Goal: Task Accomplishment & Management: Manage account settings

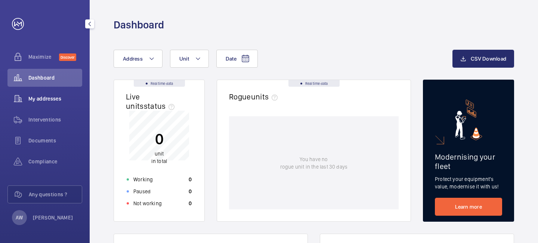
click at [52, 102] on span "My addresses" at bounding box center [55, 98] width 54 height 7
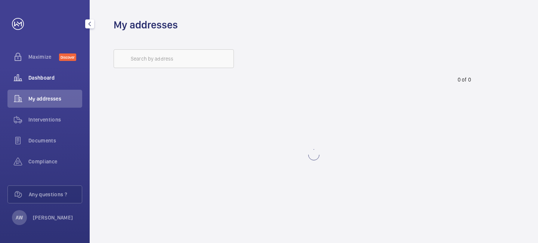
click at [47, 76] on span "Dashboard" at bounding box center [55, 77] width 54 height 7
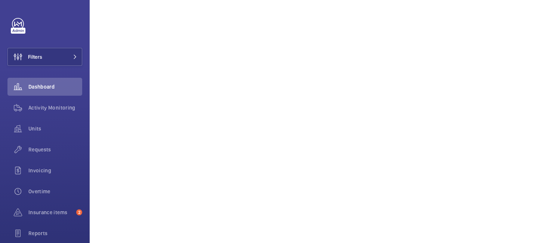
scroll to position [111, 0]
click at [75, 53] on button "Filters" at bounding box center [44, 57] width 75 height 18
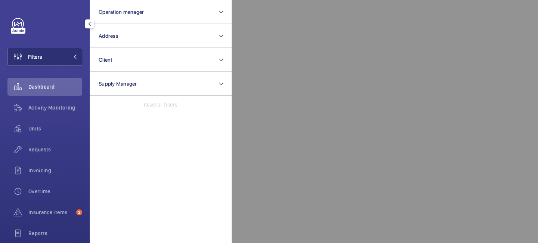
click at [258, 22] on div at bounding box center [501, 121] width 538 height 243
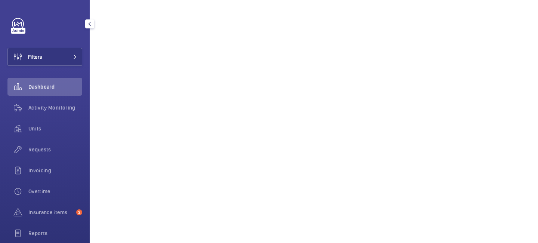
scroll to position [50, 0]
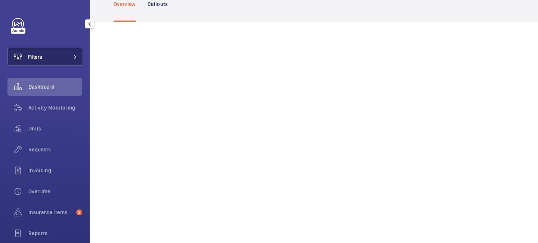
click at [73, 57] on mat-icon at bounding box center [75, 57] width 4 height 4
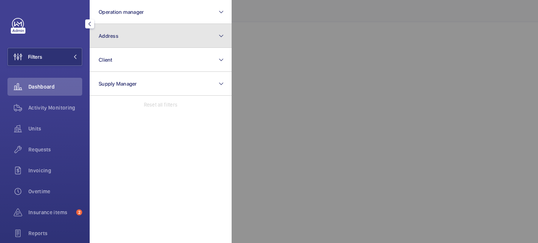
click at [124, 38] on button "Address" at bounding box center [161, 36] width 142 height 24
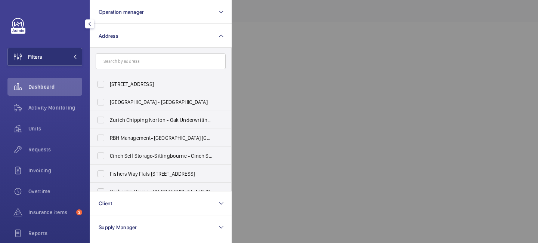
click at [139, 49] on form at bounding box center [160, 61] width 141 height 27
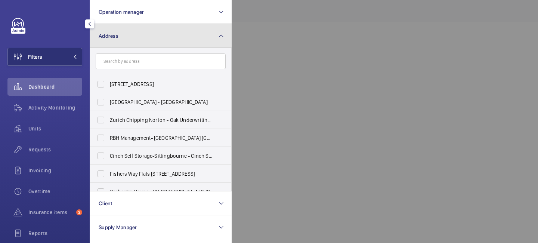
click at [141, 38] on button "Address" at bounding box center [161, 36] width 142 height 24
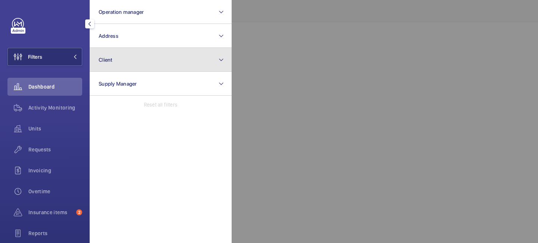
click at [137, 68] on button "Client" at bounding box center [161, 60] width 142 height 24
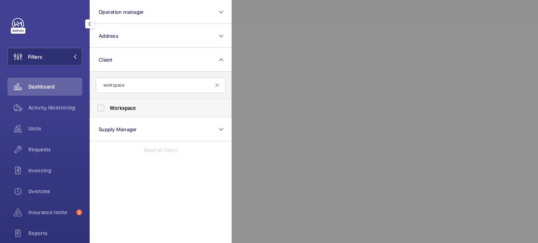
type input "workspace"
click at [100, 109] on label "Workspace" at bounding box center [155, 108] width 130 height 18
click at [100, 109] on input "Workspace" at bounding box center [100, 107] width 15 height 15
checkbox input "true"
click at [279, 39] on div at bounding box center [501, 121] width 538 height 243
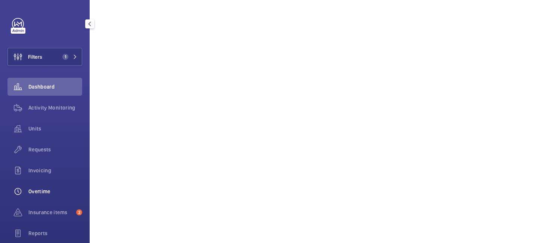
scroll to position [77, 0]
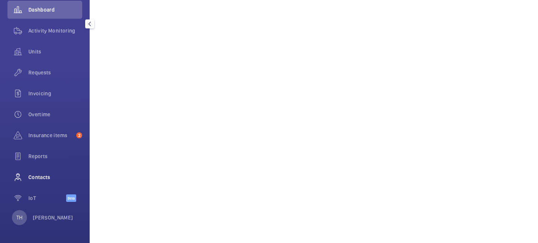
click at [43, 176] on span "Contacts" at bounding box center [55, 176] width 54 height 7
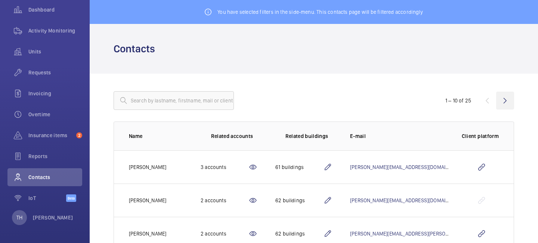
click at [506, 101] on wm-front-icon-button at bounding box center [505, 100] width 18 height 18
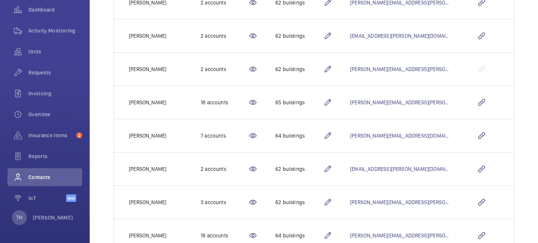
scroll to position [258, 0]
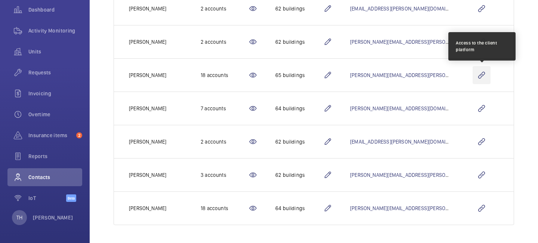
click at [484, 73] on wm-front-icon-button at bounding box center [481, 75] width 18 height 18
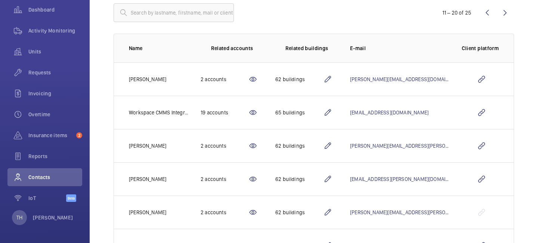
scroll to position [69, 0]
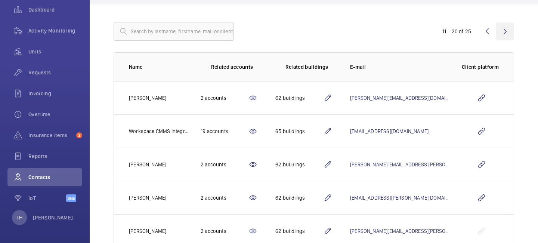
click at [504, 33] on wm-front-icon-button at bounding box center [505, 31] width 18 height 18
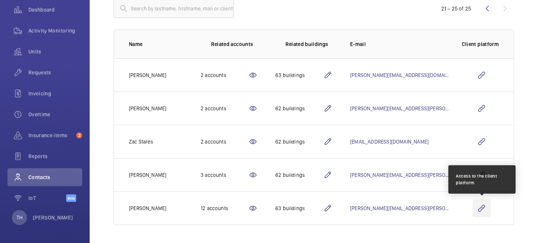
click at [485, 207] on wm-front-icon-button at bounding box center [481, 208] width 18 height 18
